Goal: Information Seeking & Learning: Learn about a topic

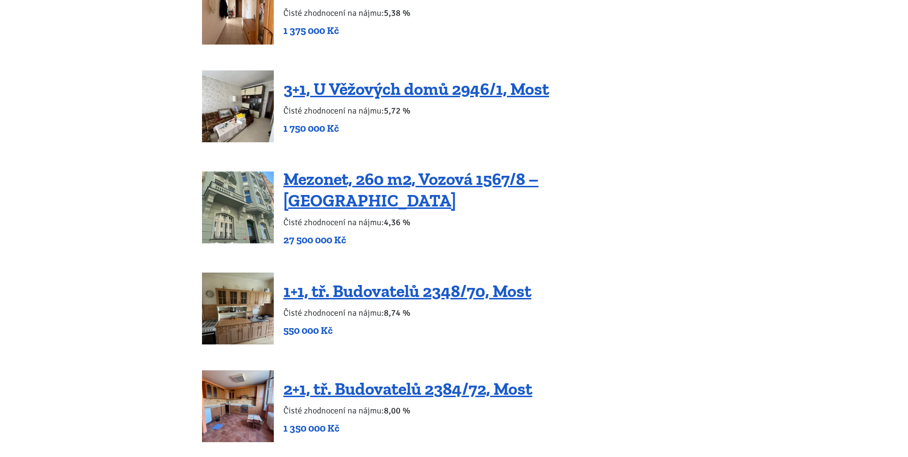
scroll to position [1627, 0]
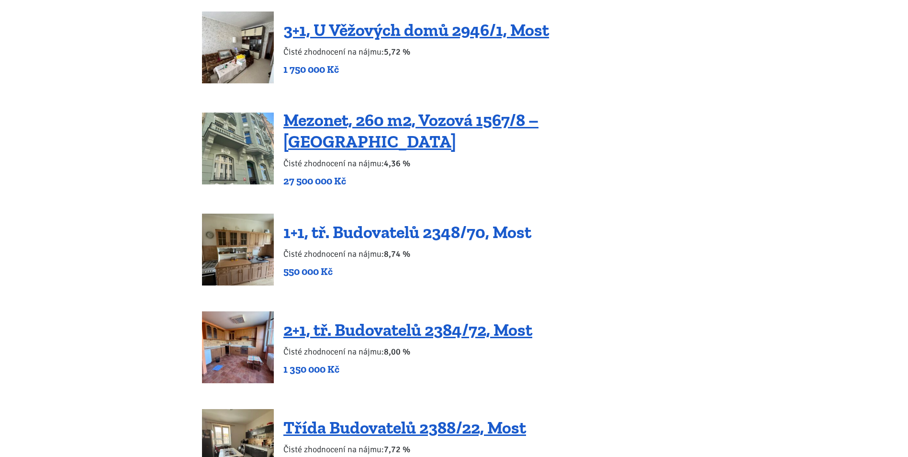
click at [411, 222] on link "1+1, tř. Budovatelů 2348/70, Most" at bounding box center [407, 232] width 248 height 21
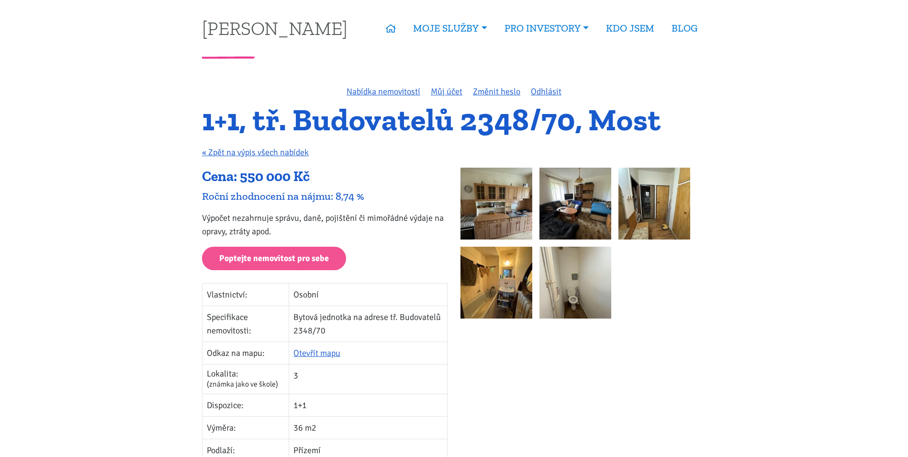
click at [484, 196] on img at bounding box center [496, 204] width 72 height 72
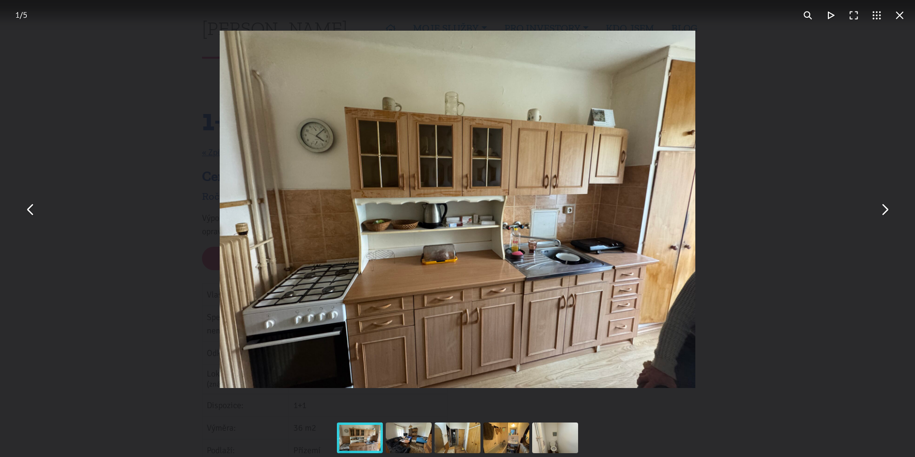
click at [885, 215] on button "You can close this modal content with the ESC key" at bounding box center [884, 209] width 23 height 23
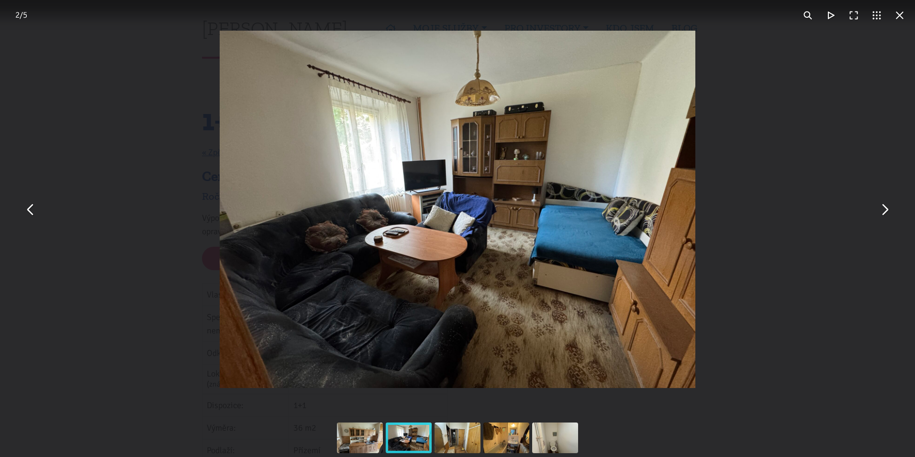
click at [885, 215] on button "You can close this modal content with the ESC key" at bounding box center [884, 209] width 23 height 23
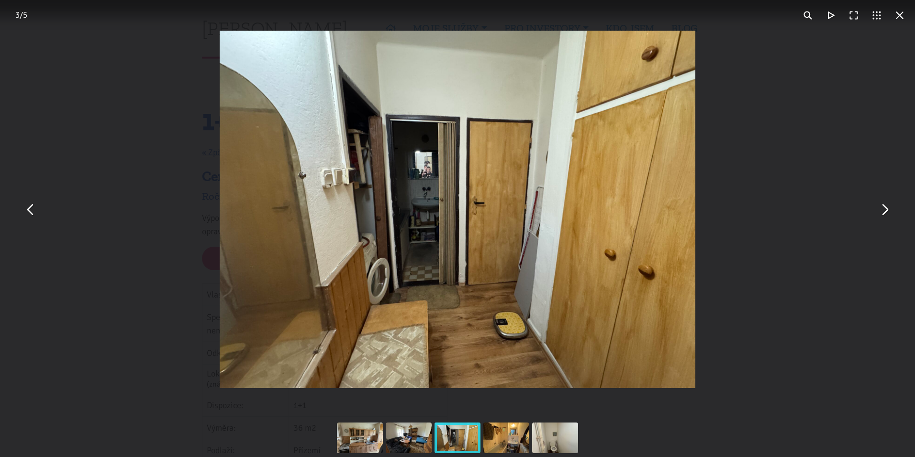
click at [885, 215] on button "You can close this modal content with the ESC key" at bounding box center [884, 209] width 23 height 23
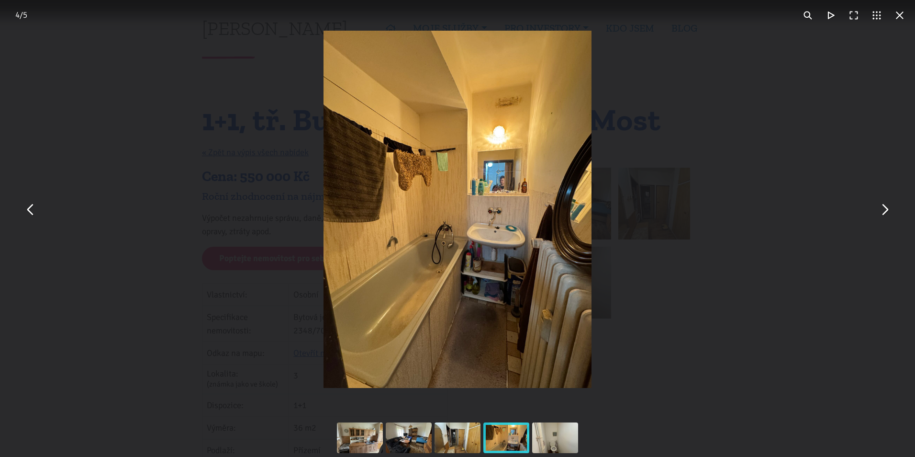
click at [885, 215] on button "You can close this modal content with the ESC key" at bounding box center [884, 209] width 23 height 23
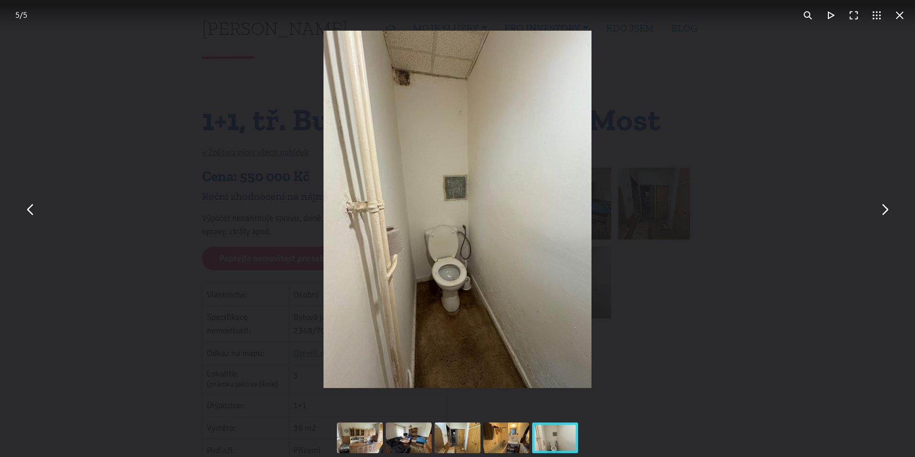
click at [885, 215] on button "You can close this modal content with the ESC key" at bounding box center [884, 209] width 23 height 23
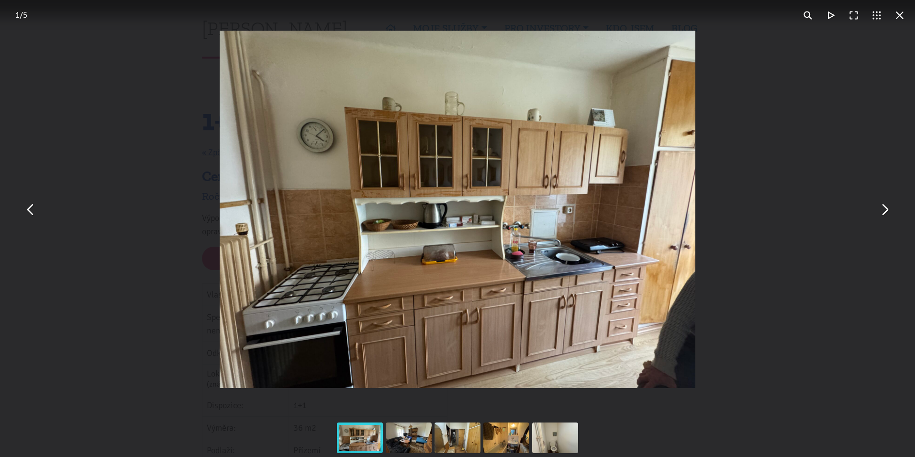
click at [786, 195] on div "You can close this modal content with the ESC key" at bounding box center [457, 209] width 915 height 418
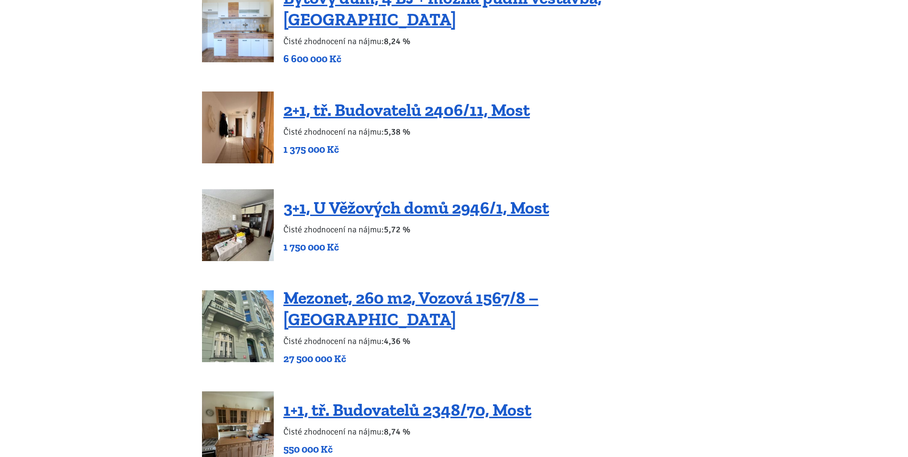
scroll to position [1436, 0]
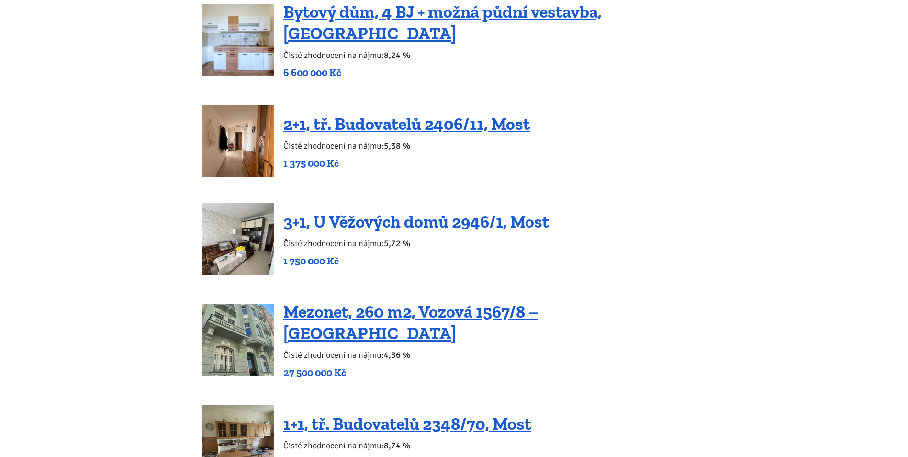
click at [398, 211] on link "3+1, U Věžových domů 2946/1, Most" at bounding box center [416, 221] width 266 height 21
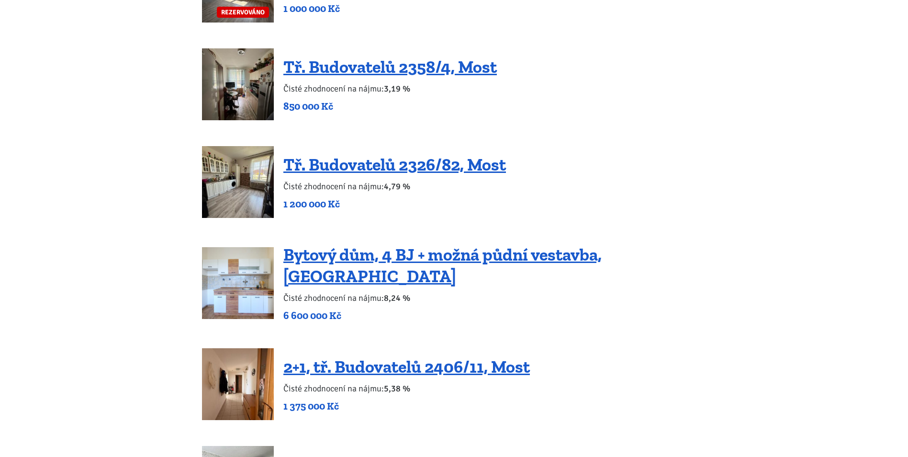
scroll to position [1145, 0]
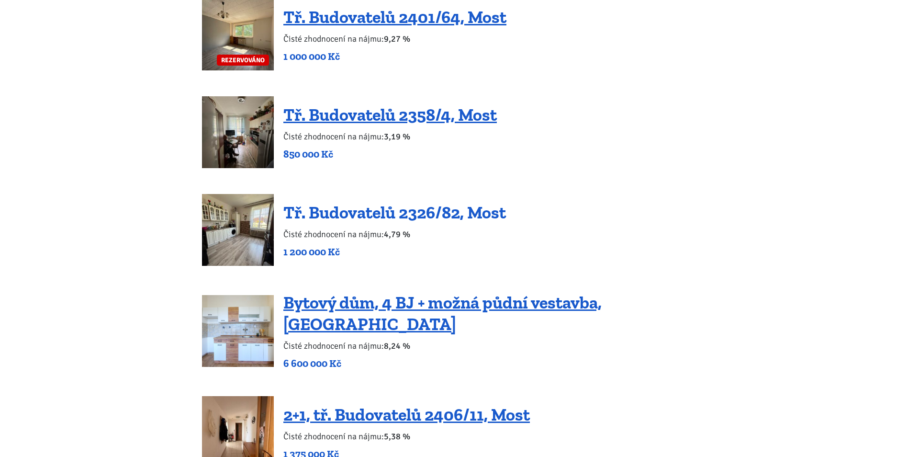
click at [379, 202] on link "Tř. Budovatelů 2326/82, Most" at bounding box center [394, 212] width 223 height 21
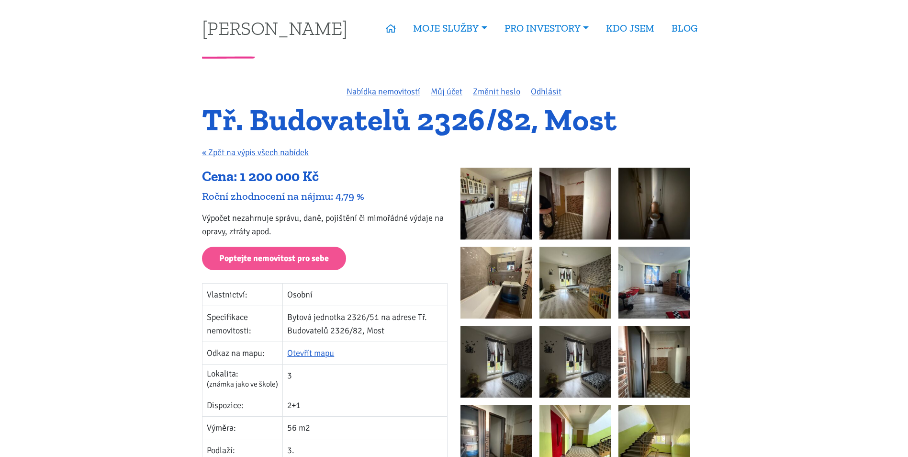
click at [483, 195] on img at bounding box center [496, 204] width 72 height 72
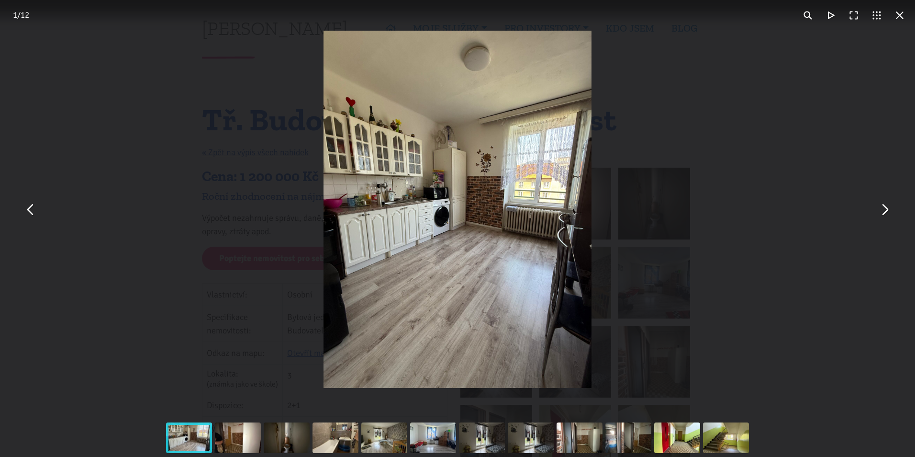
click at [886, 214] on button "You can close this modal content with the ESC key" at bounding box center [884, 209] width 23 height 23
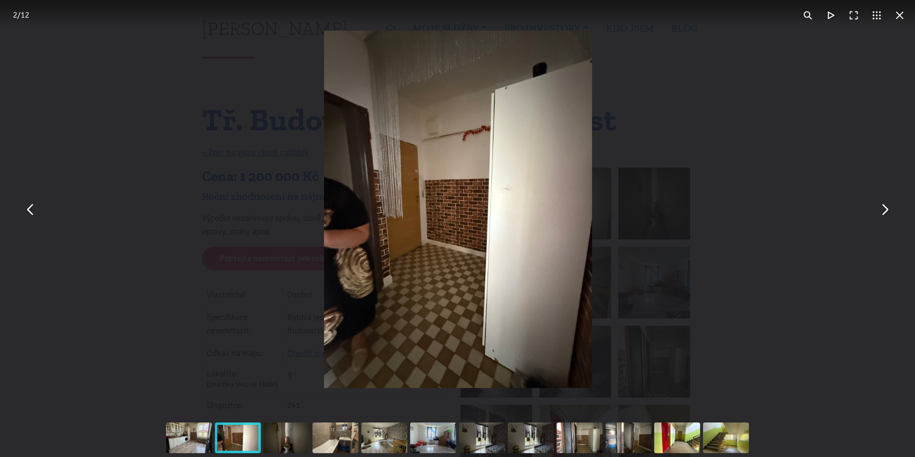
click at [886, 214] on button "You can close this modal content with the ESC key" at bounding box center [884, 209] width 23 height 23
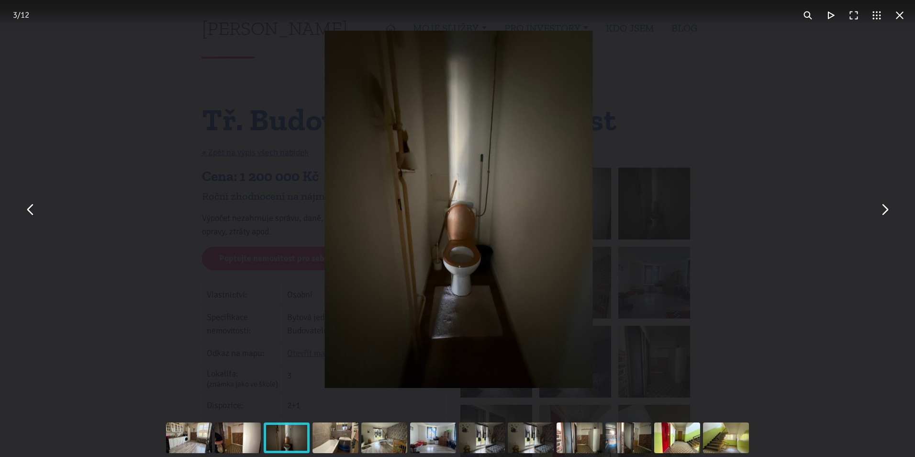
click at [886, 214] on button "You can close this modal content with the ESC key" at bounding box center [884, 209] width 23 height 23
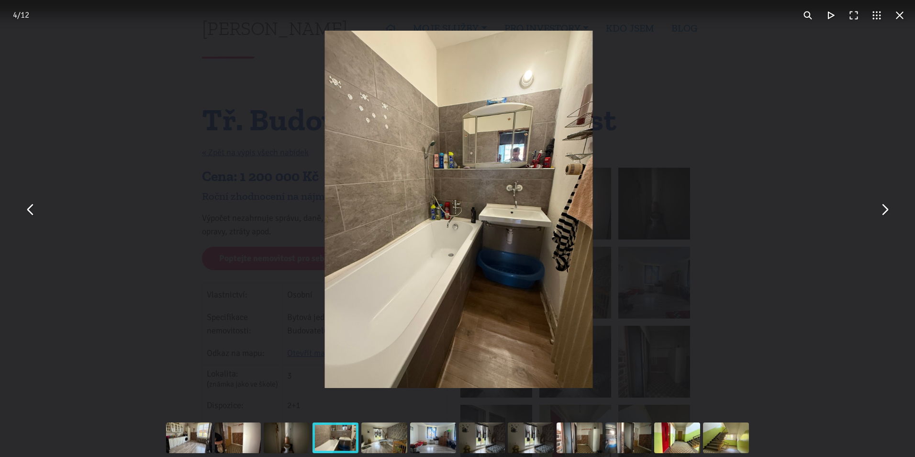
click at [886, 214] on button "You can close this modal content with the ESC key" at bounding box center [884, 209] width 23 height 23
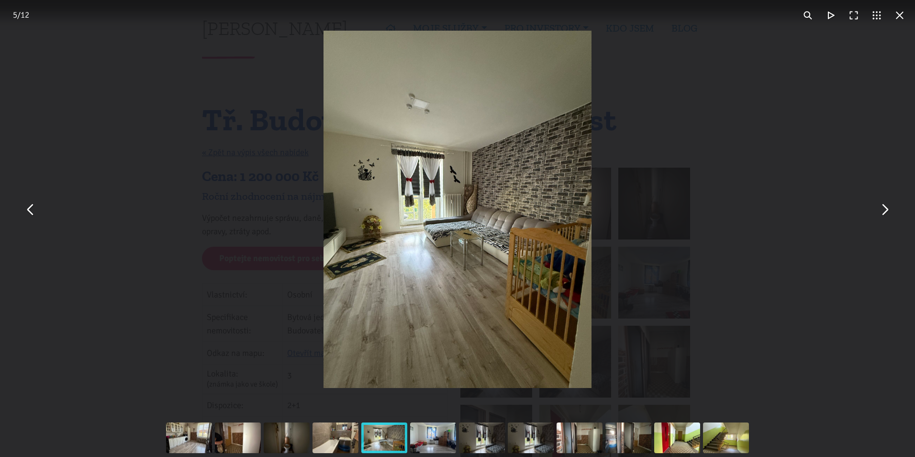
click at [886, 214] on button "You can close this modal content with the ESC key" at bounding box center [884, 209] width 23 height 23
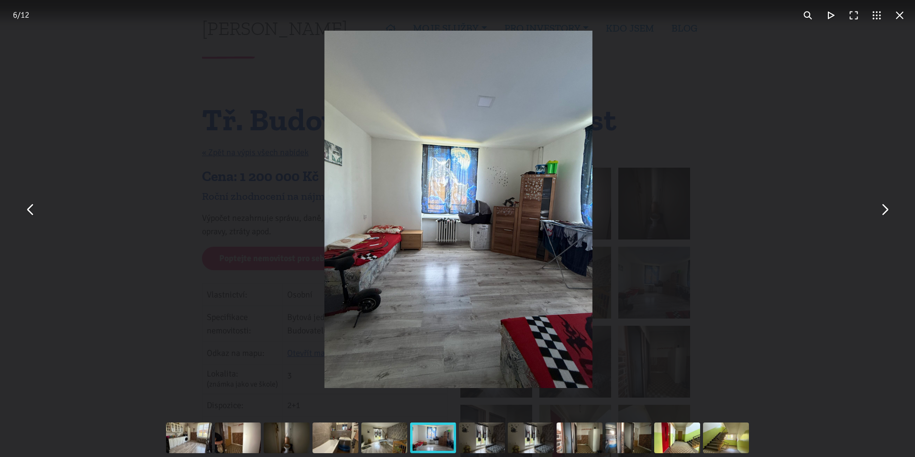
click at [886, 214] on button "You can close this modal content with the ESC key" at bounding box center [884, 209] width 23 height 23
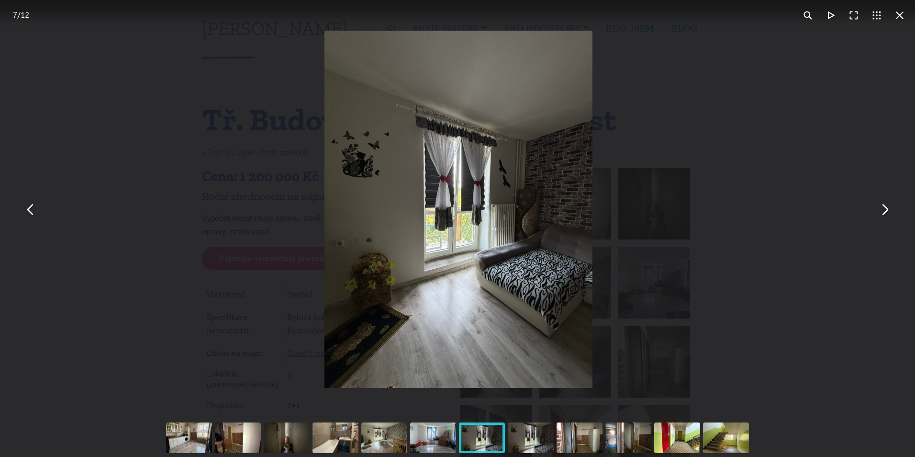
click at [886, 214] on button "You can close this modal content with the ESC key" at bounding box center [884, 209] width 23 height 23
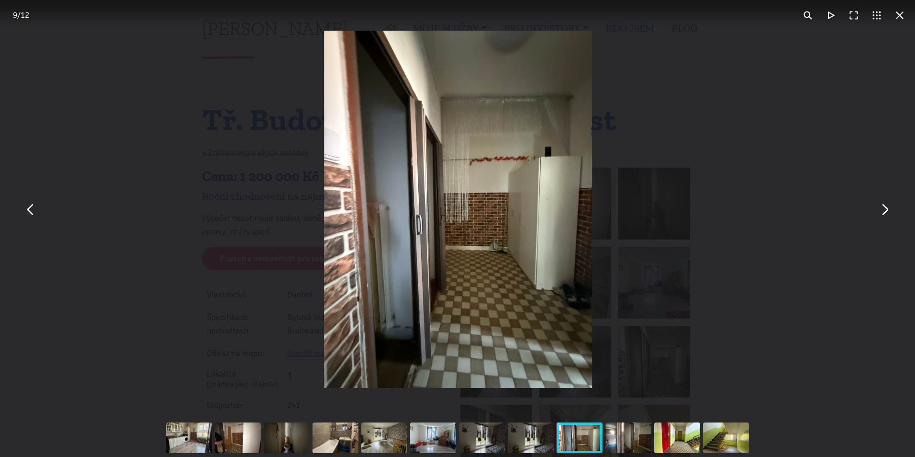
click at [886, 214] on button "You can close this modal content with the ESC key" at bounding box center [884, 209] width 23 height 23
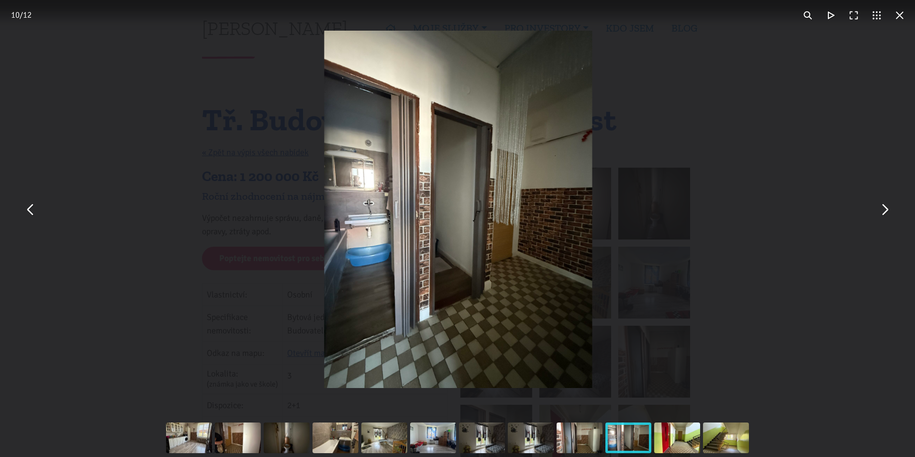
click at [886, 214] on button "You can close this modal content with the ESC key" at bounding box center [884, 209] width 23 height 23
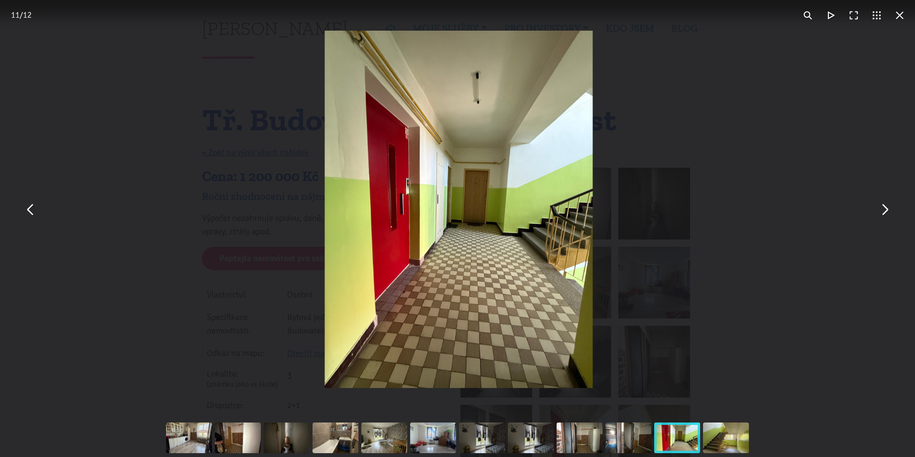
click at [886, 214] on button "You can close this modal content with the ESC key" at bounding box center [884, 209] width 23 height 23
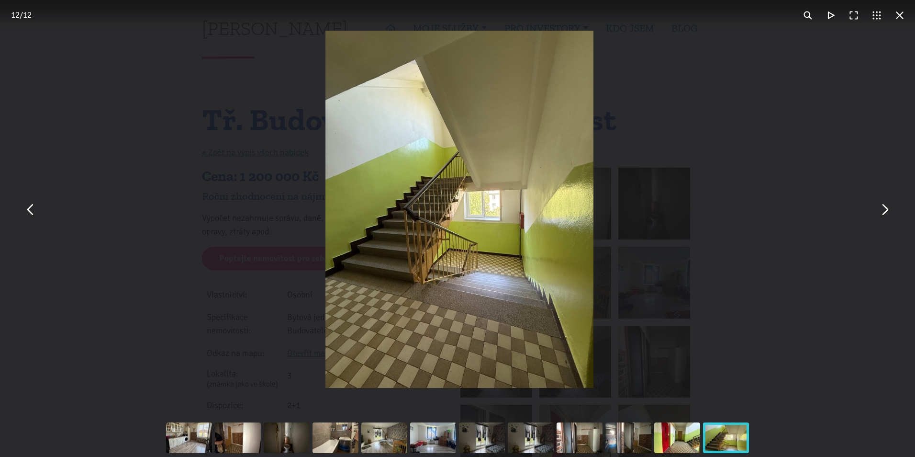
click at [791, 200] on div "You can close this modal content with the ESC key" at bounding box center [459, 209] width 915 height 418
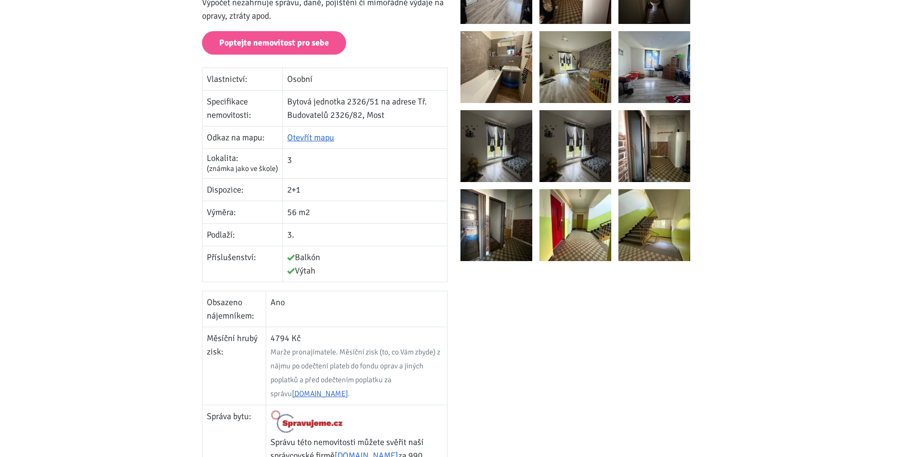
scroll to position [383, 0]
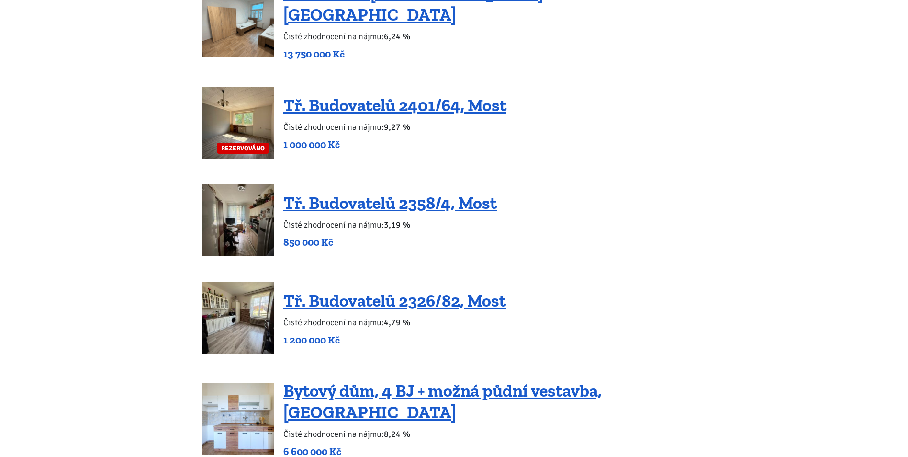
scroll to position [1050, 0]
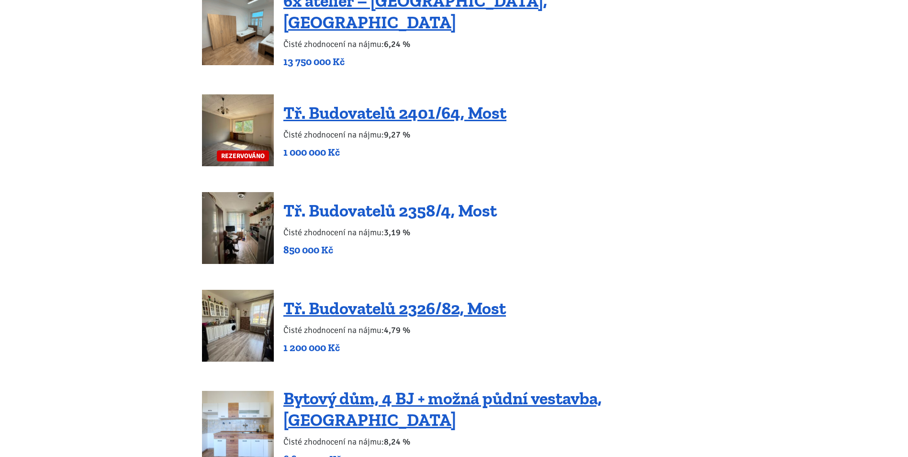
click at [391, 200] on link "Tř. Budovatelů 2358/4, Most" at bounding box center [389, 210] width 213 height 21
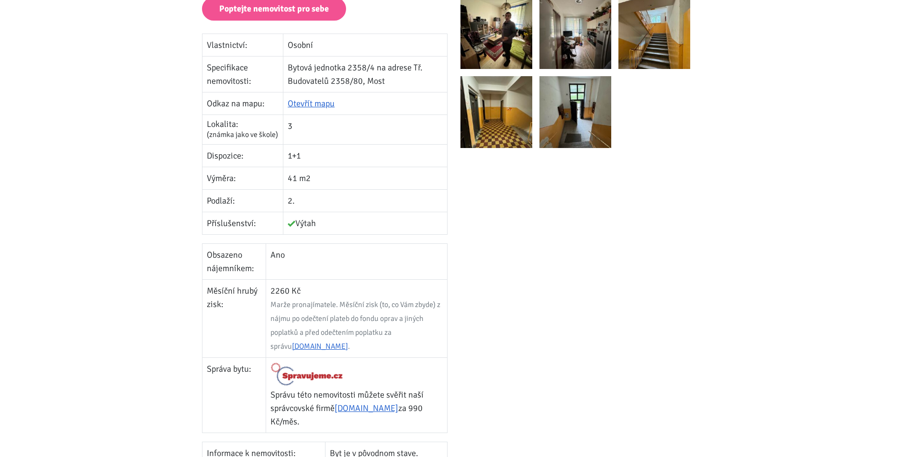
scroll to position [96, 0]
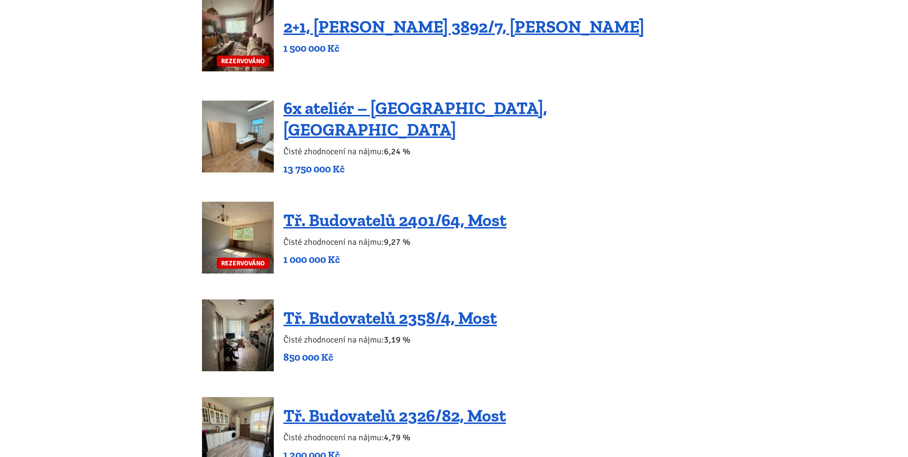
scroll to position [906, 0]
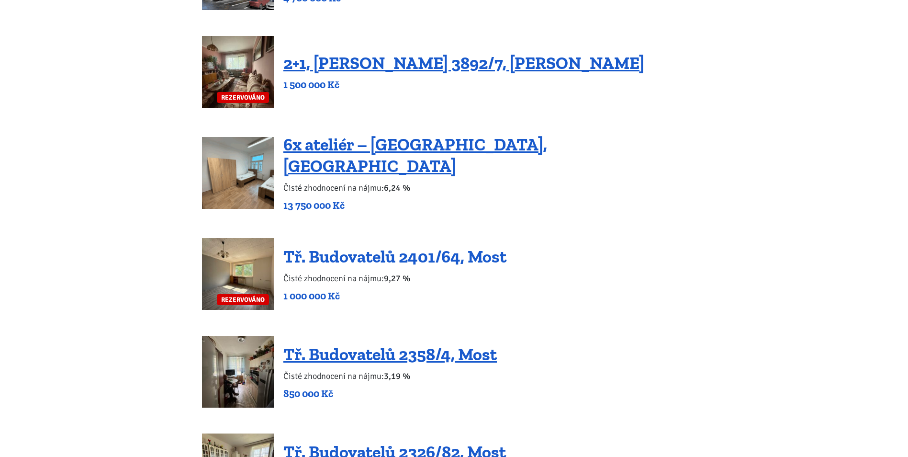
click at [362, 246] on link "Tř. Budovatelů 2401/64, Most" at bounding box center [394, 256] width 223 height 21
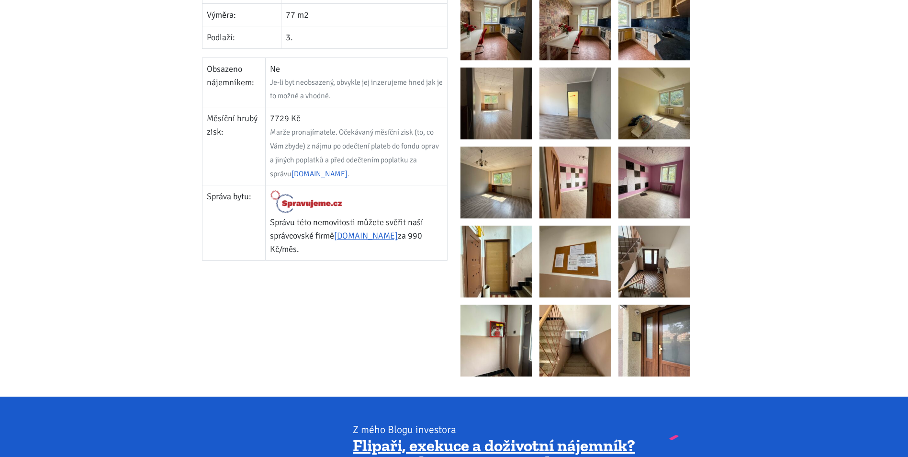
scroll to position [431, 0]
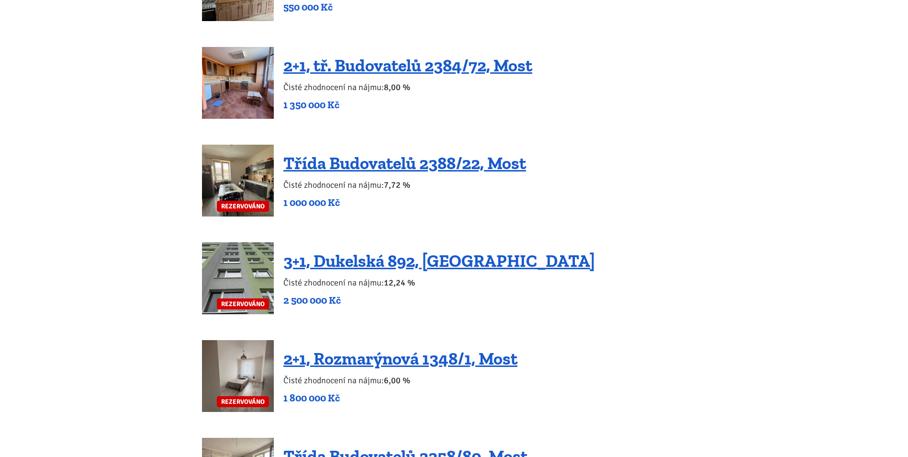
scroll to position [1771, 0]
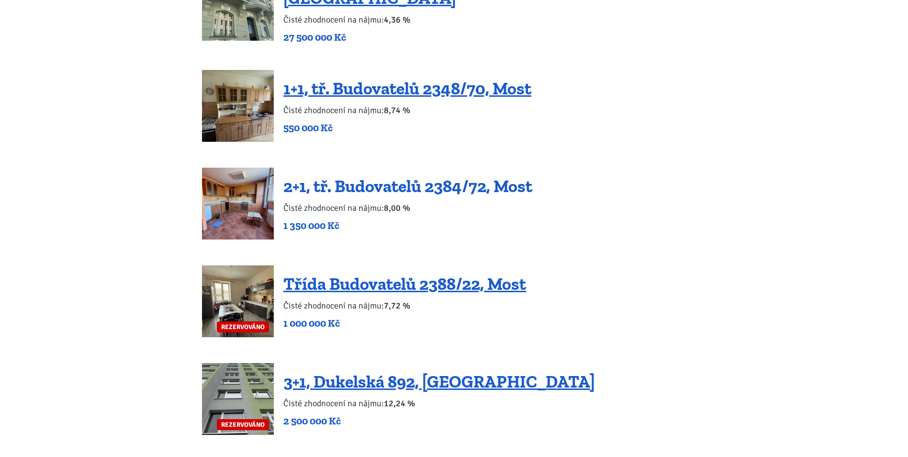
click at [468, 176] on link "2+1, tř. Budovatelů 2384/72, Most" at bounding box center [407, 186] width 249 height 21
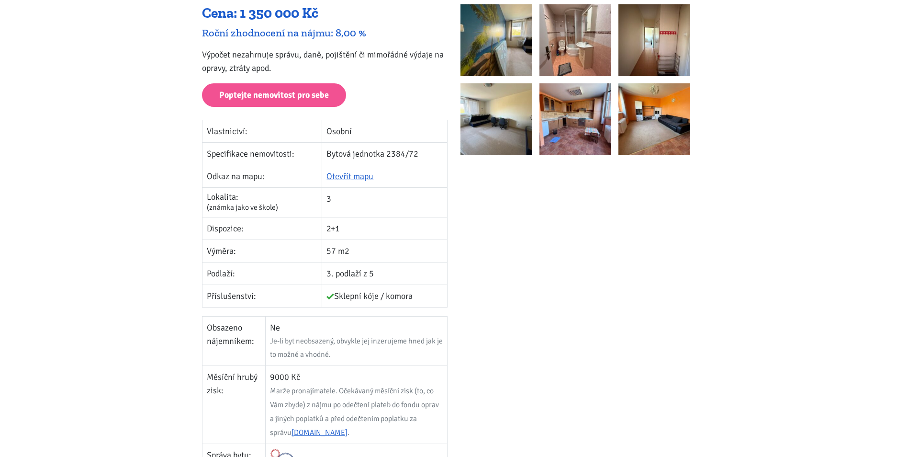
scroll to position [96, 0]
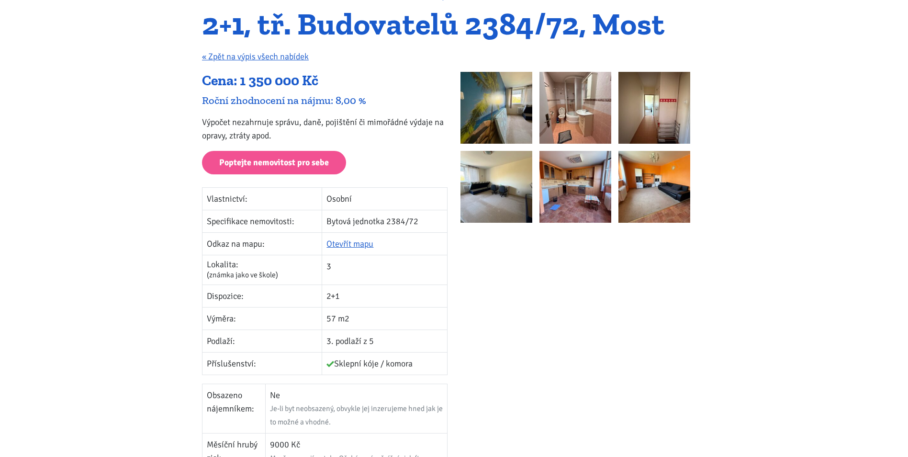
click at [511, 116] on img at bounding box center [496, 108] width 72 height 72
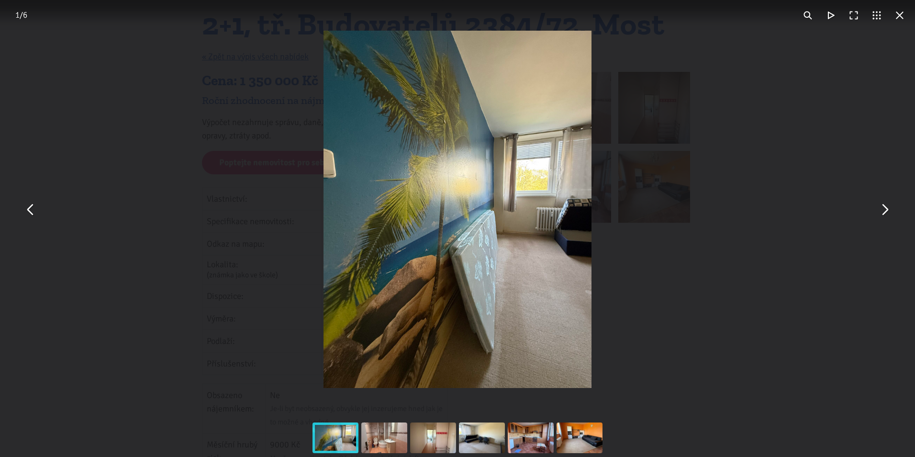
click at [887, 215] on button "You can close this modal content with the ESC key" at bounding box center [884, 209] width 23 height 23
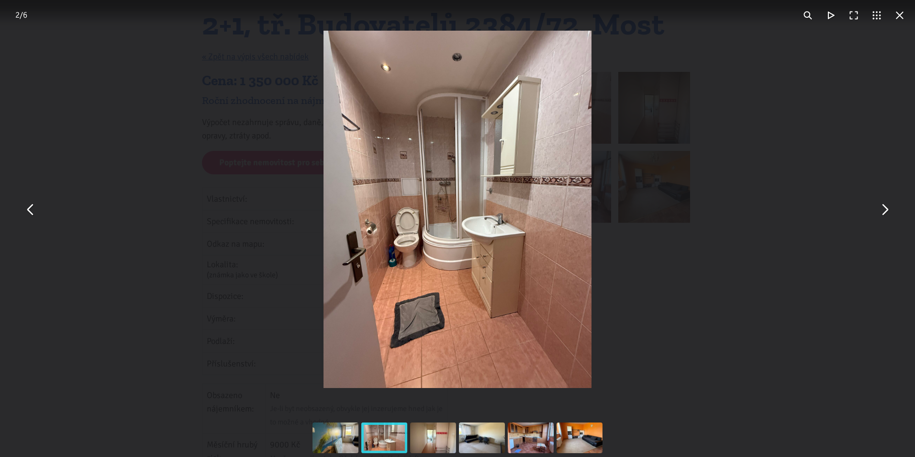
click at [887, 215] on button "You can close this modal content with the ESC key" at bounding box center [884, 209] width 23 height 23
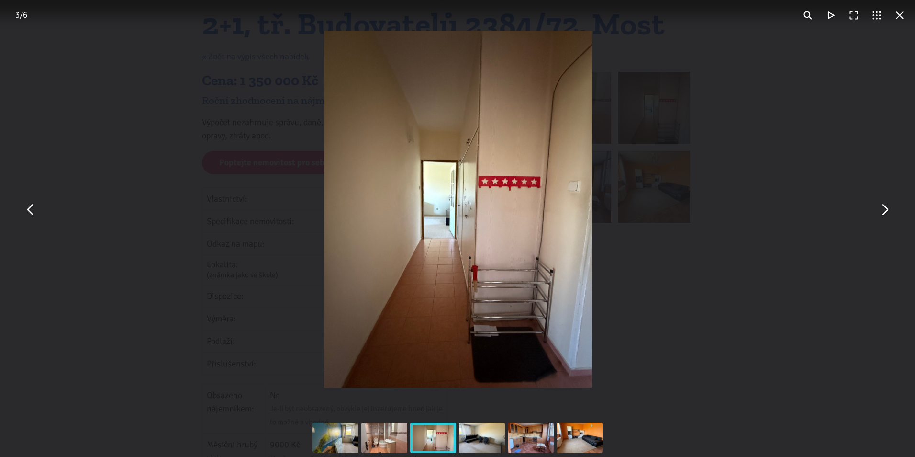
click at [887, 215] on button "You can close this modal content with the ESC key" at bounding box center [884, 209] width 23 height 23
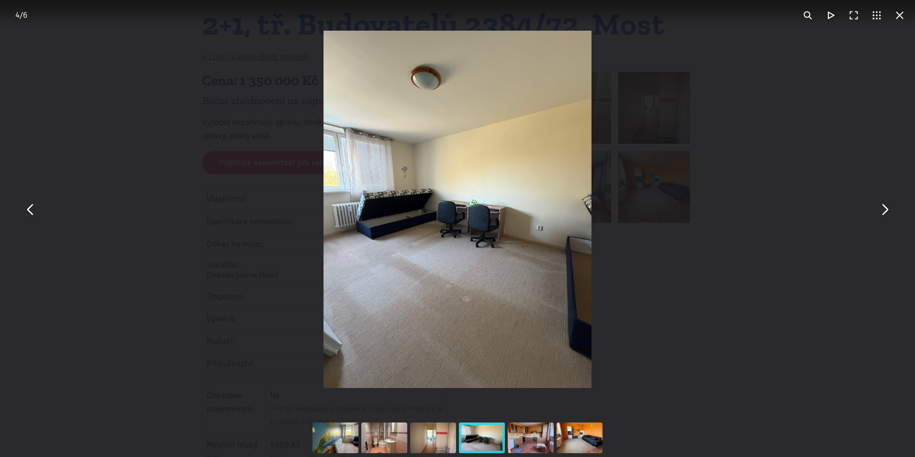
click at [887, 215] on button "You can close this modal content with the ESC key" at bounding box center [884, 209] width 23 height 23
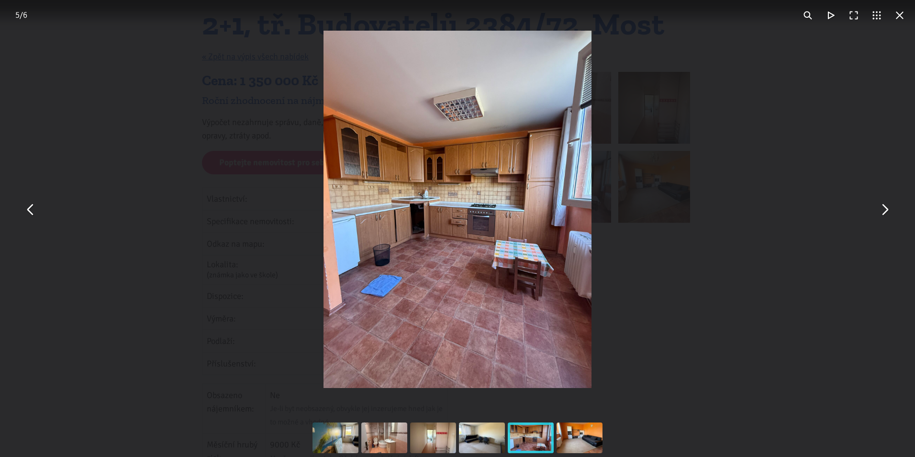
click at [887, 215] on button "You can close this modal content with the ESC key" at bounding box center [884, 209] width 23 height 23
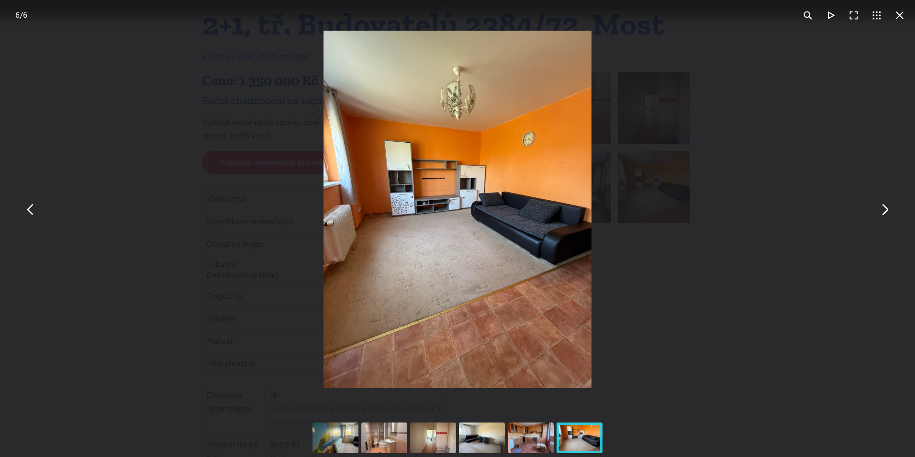
click at [740, 157] on div "You can close this modal content with the ESC key" at bounding box center [457, 209] width 915 height 418
